Goal: Check status: Check status

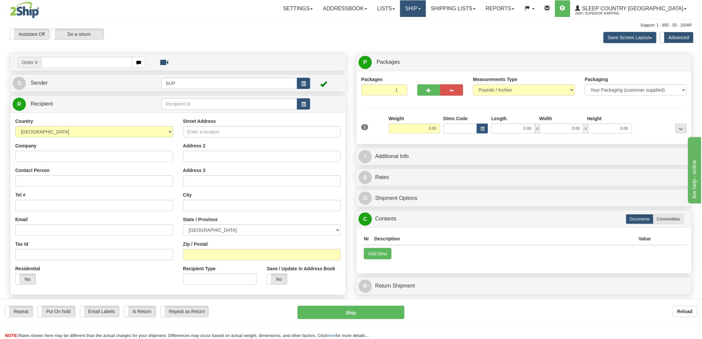
click at [425, 3] on link "Ship" at bounding box center [413, 8] width 26 height 17
click at [417, 30] on span "OnHold / Order Queue" at bounding box center [395, 31] width 47 height 5
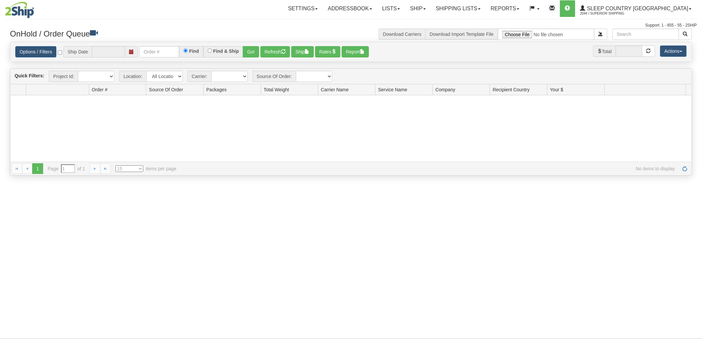
type input "[DATE]"
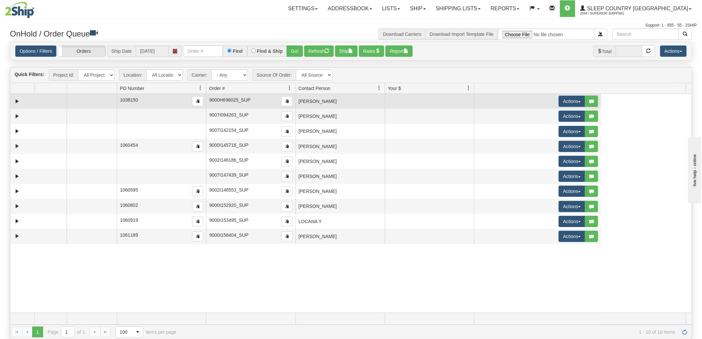
drag, startPoint x: 174, startPoint y: 87, endPoint x: 86, endPoint y: 104, distance: 90.2
click at [86, 104] on div "Quick Filters: Project Id: All Projects Location: All Locations SUP Carrier: - …" at bounding box center [351, 203] width 682 height 272
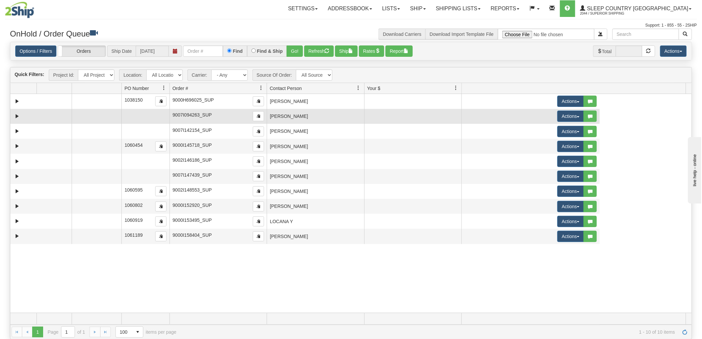
drag, startPoint x: 230, startPoint y: 88, endPoint x: 140, endPoint y: 110, distance: 92.6
click at [140, 110] on div "Quick Filters: Project Id: All Projects Location: All Locations SUP Carrier: - …" at bounding box center [351, 203] width 682 height 272
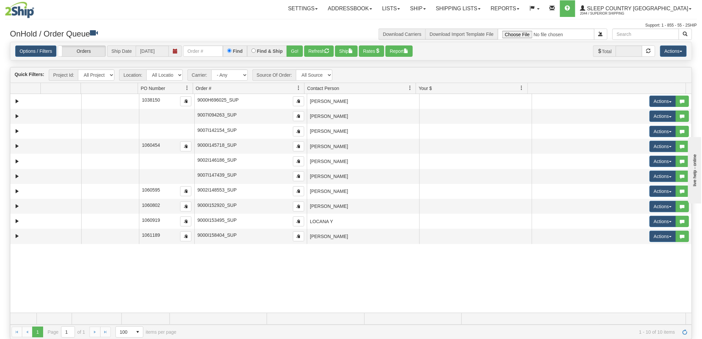
scroll to position [37, 0]
